Goal: Task Accomplishment & Management: Complete application form

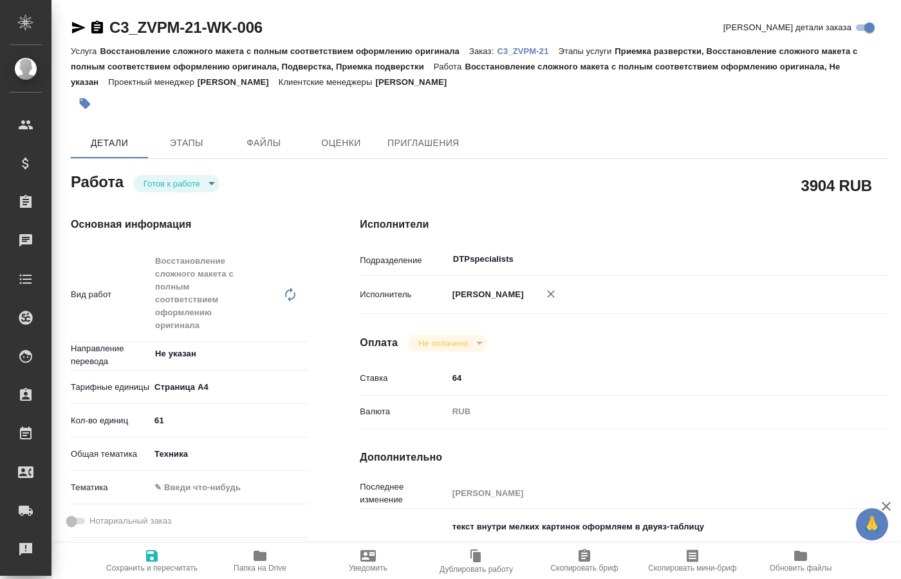
scroll to position [66, 0]
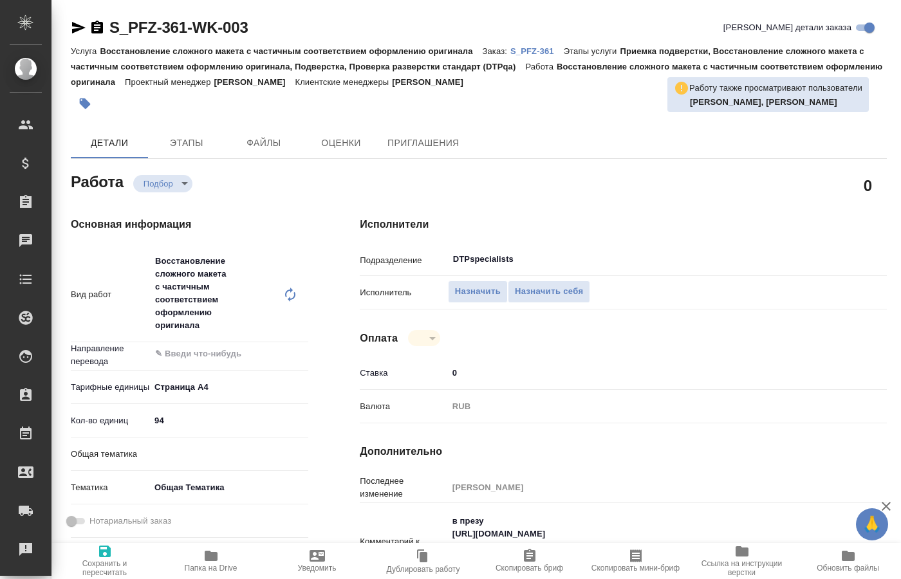
type textarea "x"
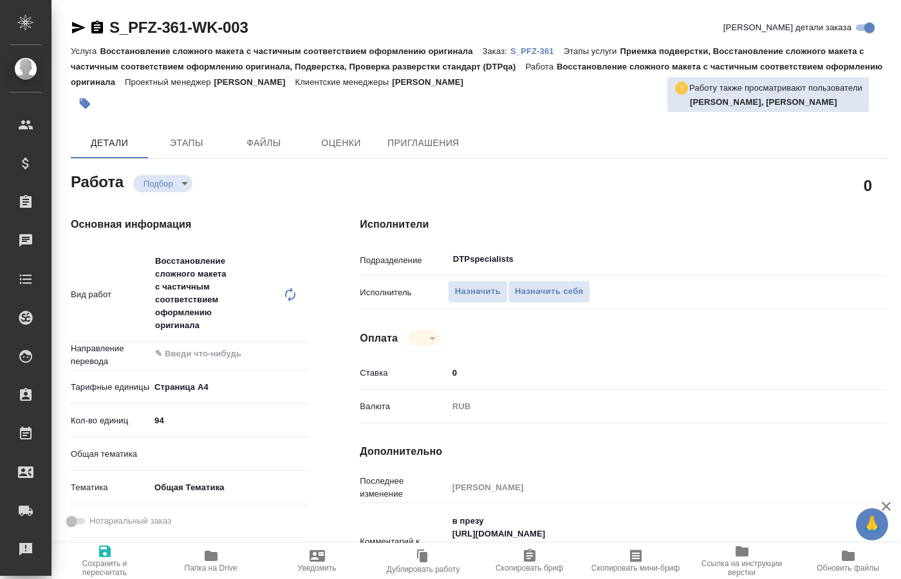
type textarea "x"
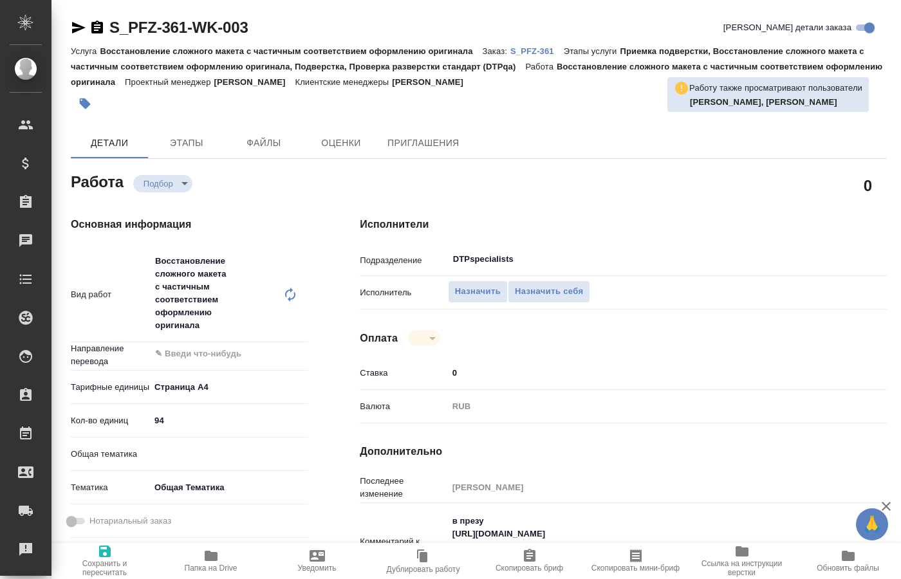
type textarea "x"
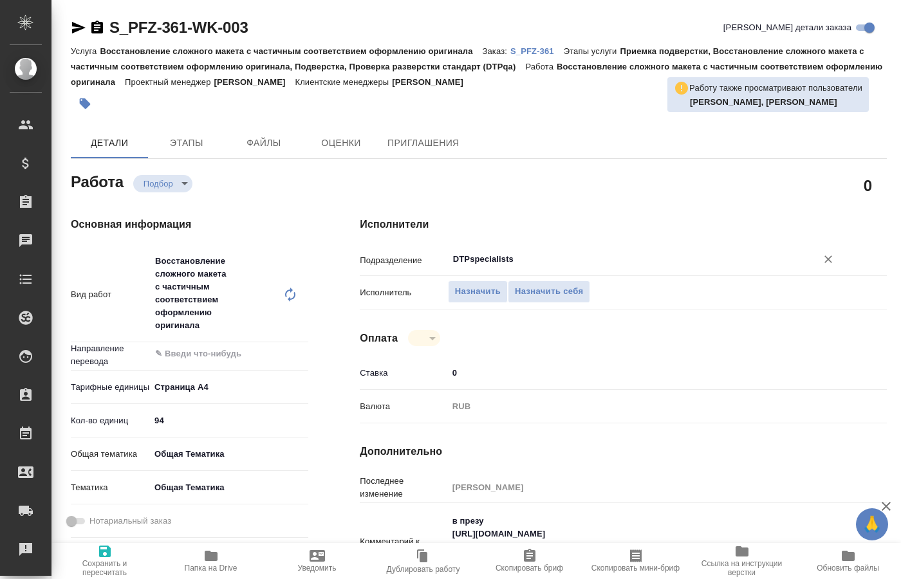
type textarea "x"
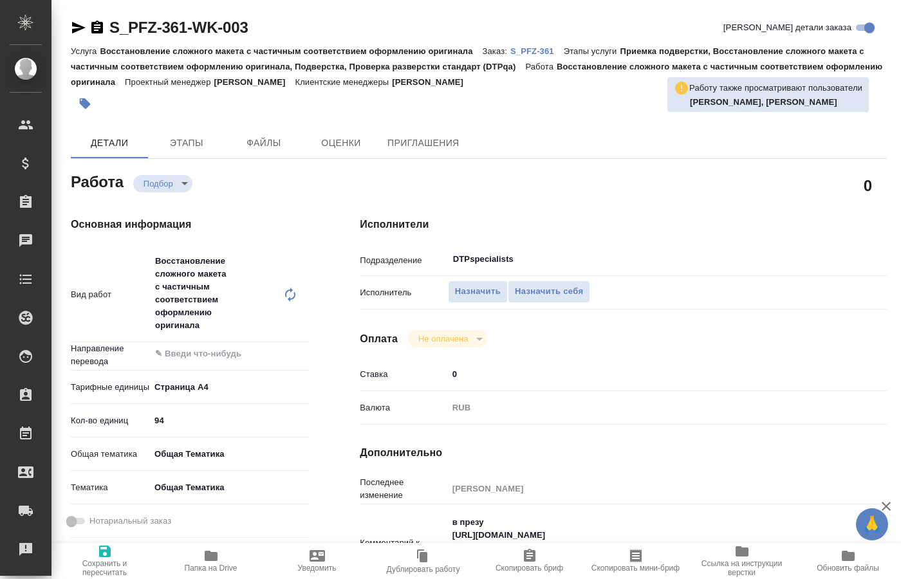
type textarea "x"
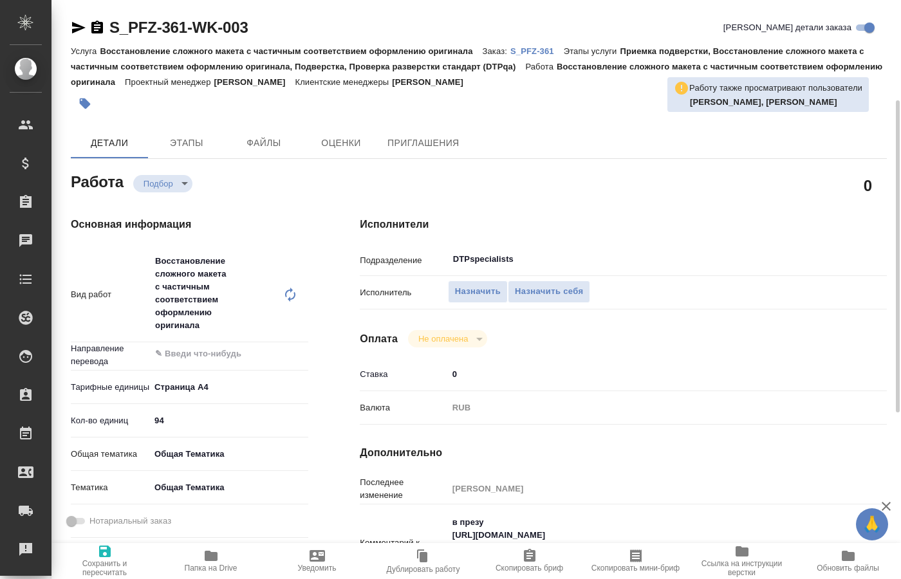
scroll to position [66, 0]
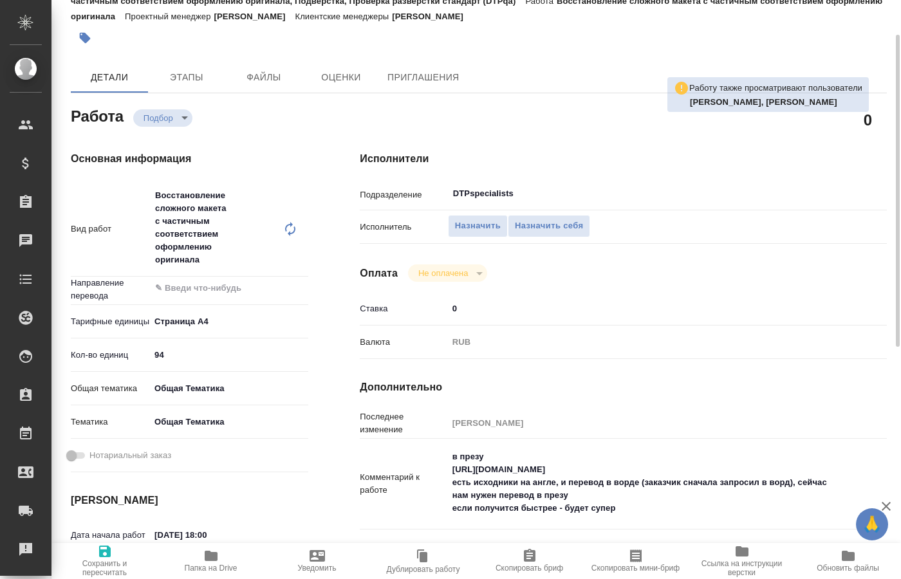
type textarea "x"
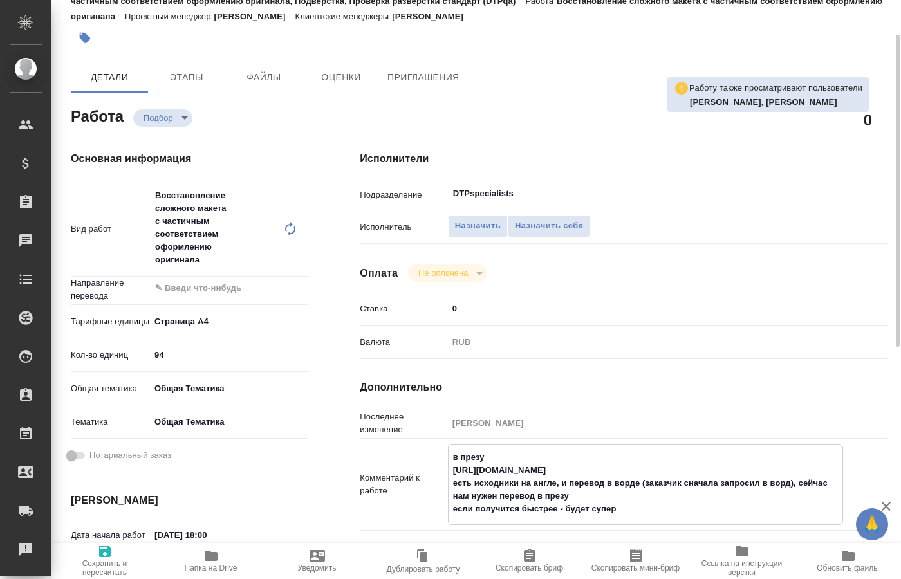
drag, startPoint x: 652, startPoint y: 454, endPoint x: 452, endPoint y: 455, distance: 200.2
click at [452, 455] on textarea "в презу [URL][DOMAIN_NAME] есть исходники на англе, и перевод в ворде (заказчик…" at bounding box center [646, 483] width 394 height 73
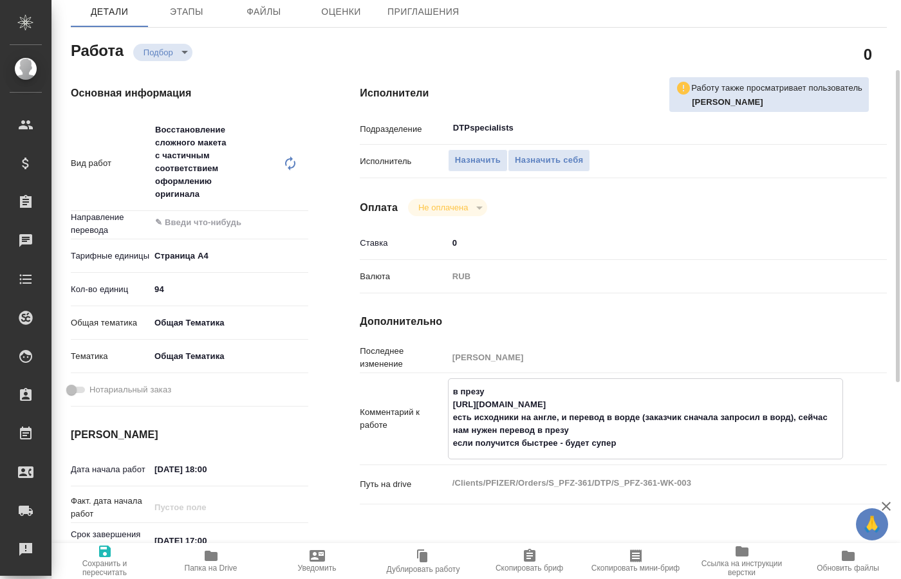
type textarea "x"
drag, startPoint x: 219, startPoint y: 479, endPoint x: 147, endPoint y: 479, distance: 71.4
click at [151, 532] on input "[DATE] 17:00" at bounding box center [207, 541] width 113 height 19
